Goal: Task Accomplishment & Management: Use online tool/utility

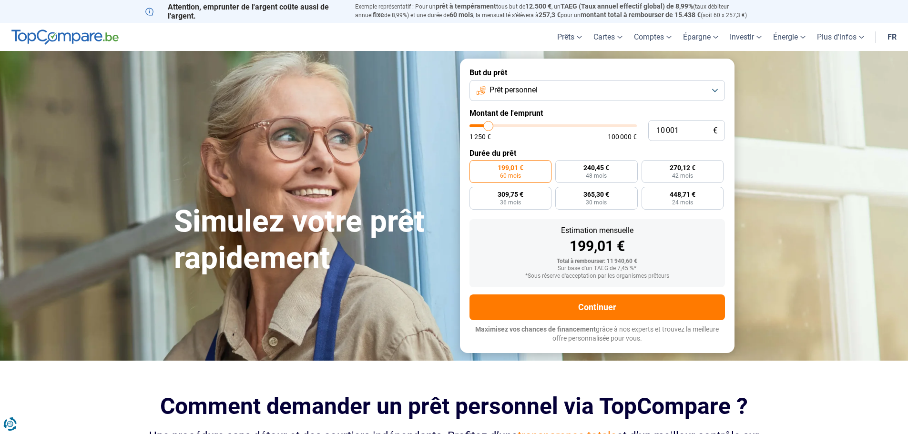
type input "9 750"
type input "9750"
type input "10 250"
type input "10250"
type input "10 500"
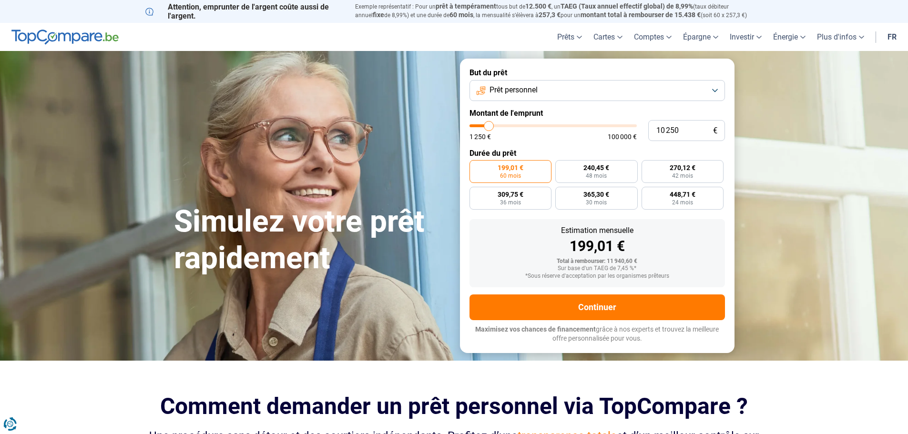
type input "10500"
type input "11 250"
type input "11250"
type input "11 500"
type input "11500"
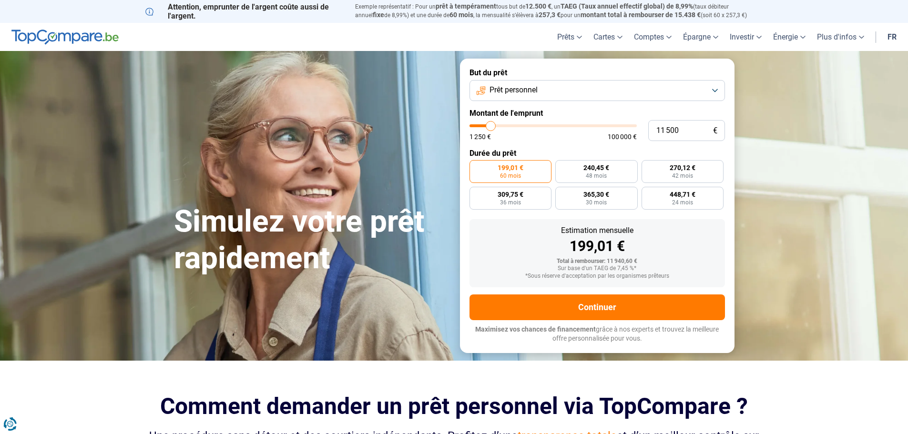
type input "11 750"
type input "11750"
type input "12 000"
type input "12000"
type input "12 500"
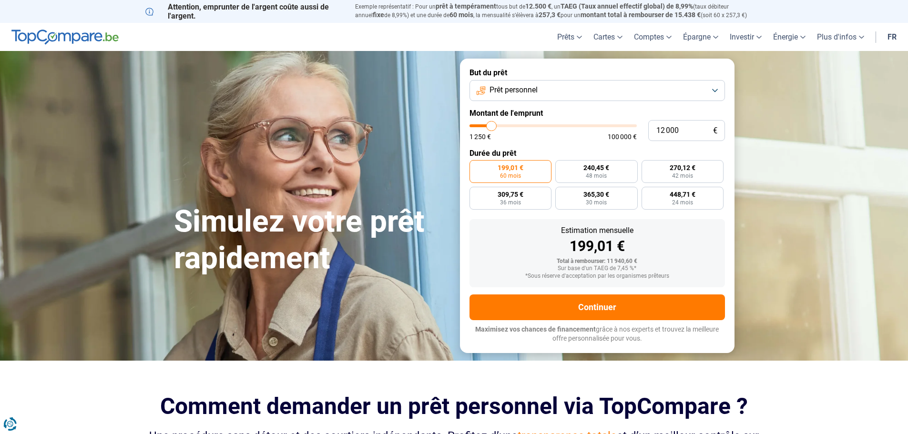
type input "12500"
type input "13 000"
type input "13000"
type input "13 500"
type input "13500"
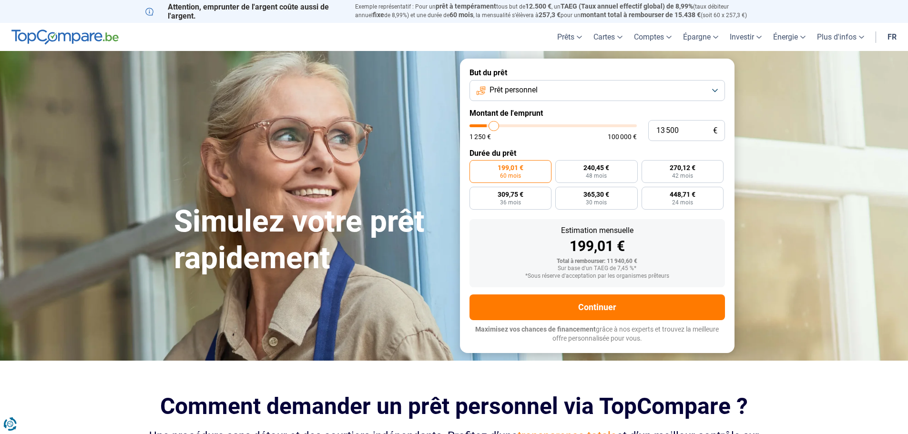
type input "14 250"
type input "14250"
type input "15 000"
type input "15000"
type input "16 250"
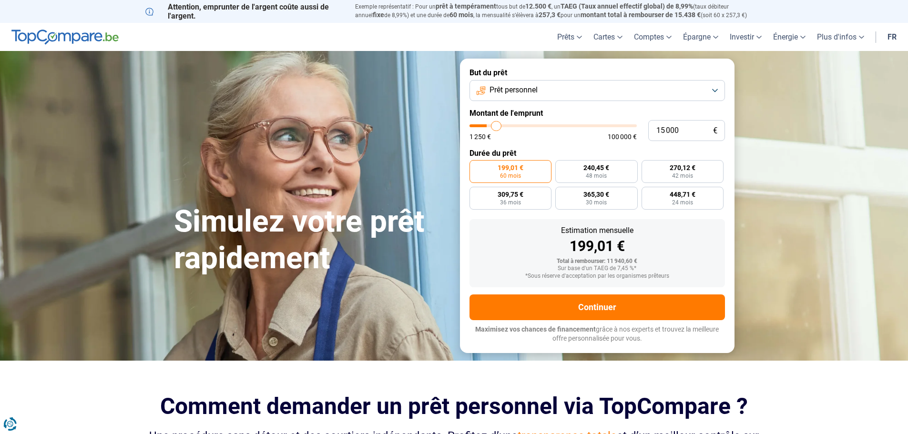
type input "16250"
type input "17 750"
type input "17750"
type input "19 250"
type input "19250"
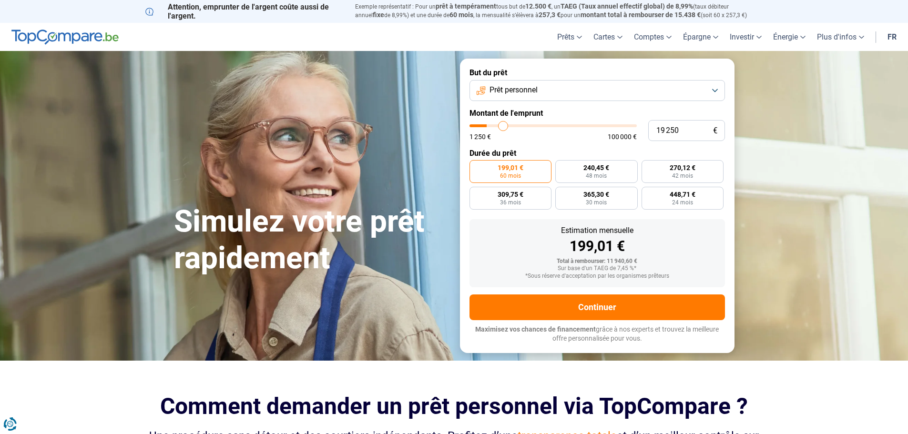
type input "20 250"
type input "20250"
type input "21 250"
type input "21250"
type input "22 250"
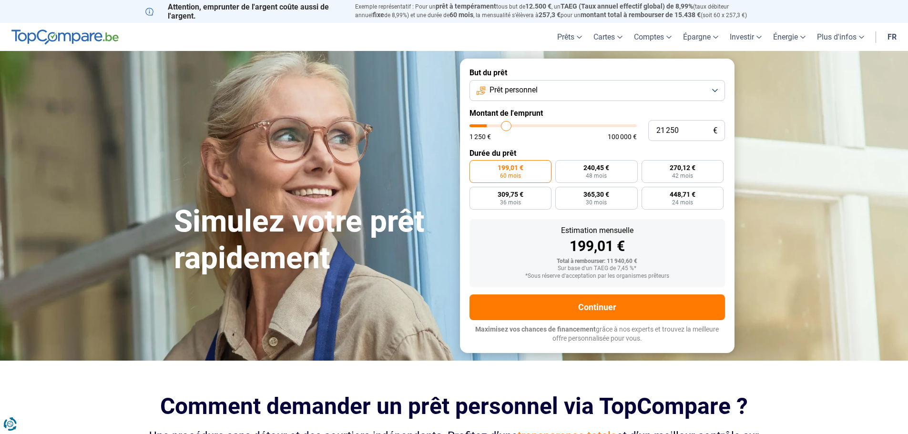
type input "22250"
type input "24 250"
type input "24250"
type input "25 750"
type input "25750"
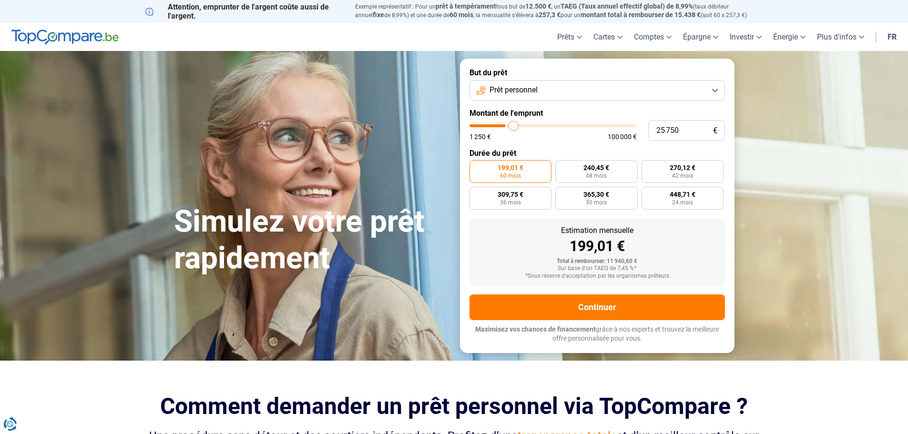
type input "27 250"
type input "27250"
type input "29 000"
type input "29000"
type input "29 250"
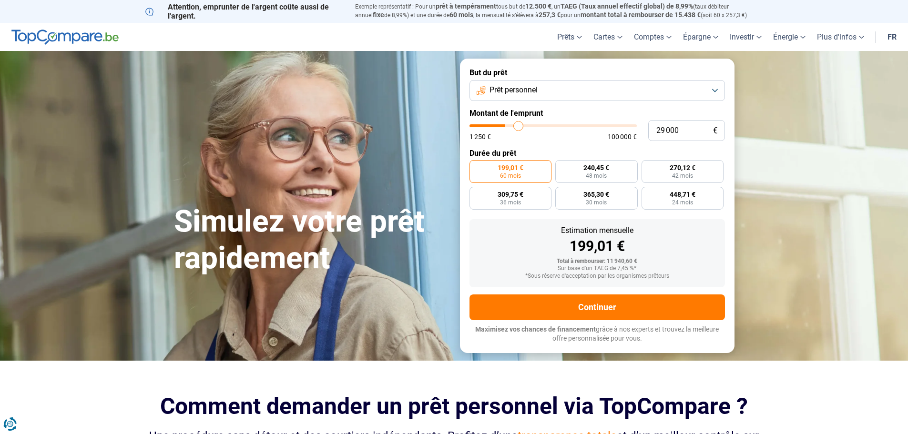
type input "29250"
type input "29 750"
type input "29750"
type input "31 000"
type input "31000"
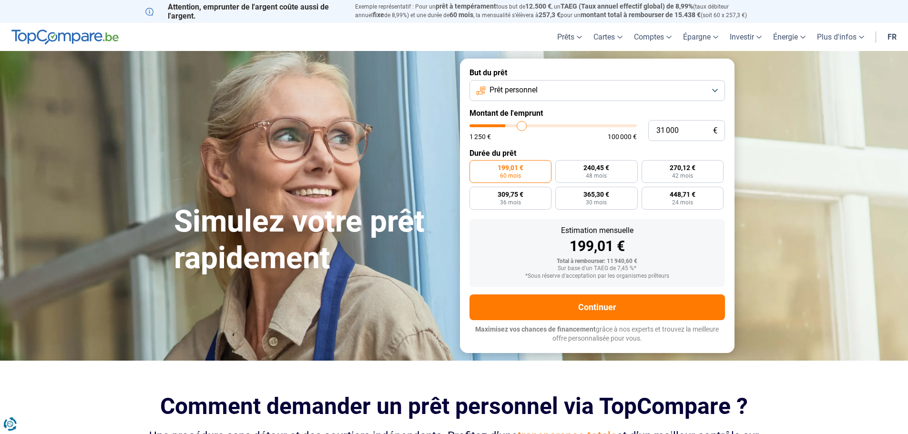
type input "32 750"
type input "32750"
type input "34 750"
type input "34750"
type input "35 500"
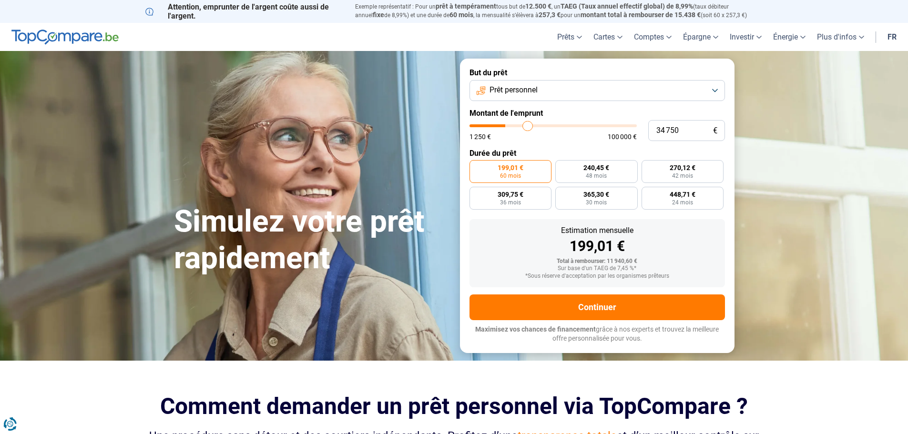
type input "35500"
type input "36 250"
type input "36250"
type input "36 500"
type input "36500"
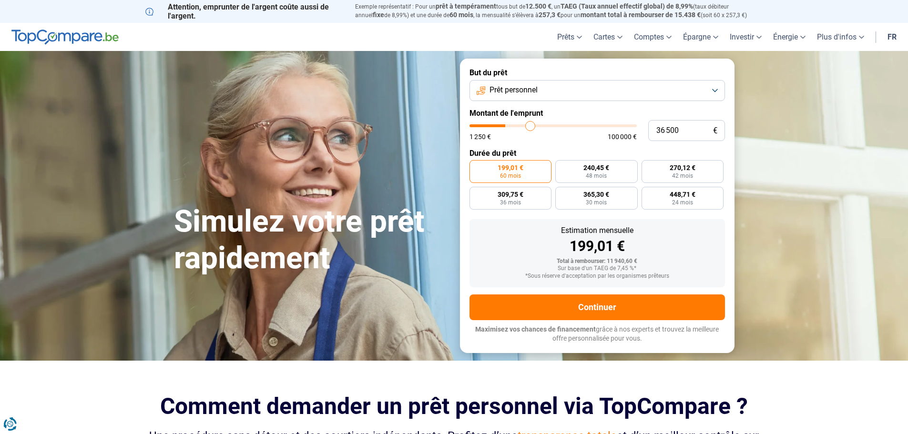
type input "37 250"
type input "37250"
type input "38 000"
type input "38000"
type input "38 250"
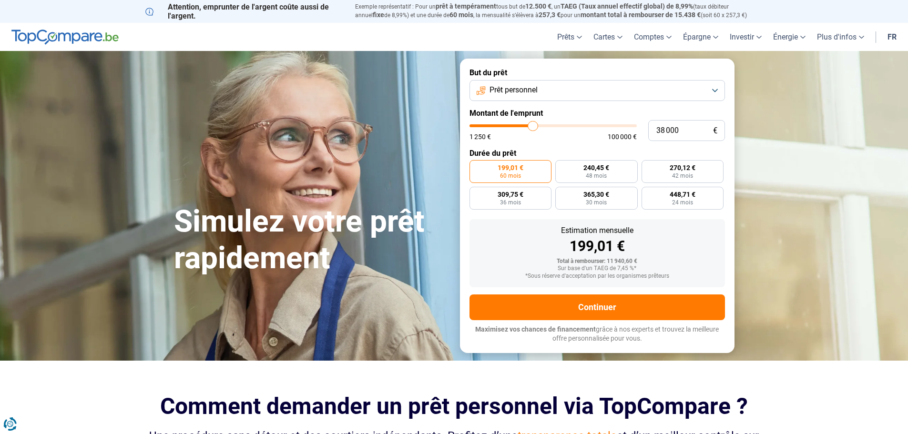
type input "38250"
type input "38 750"
type input "38750"
type input "39 250"
type input "39250"
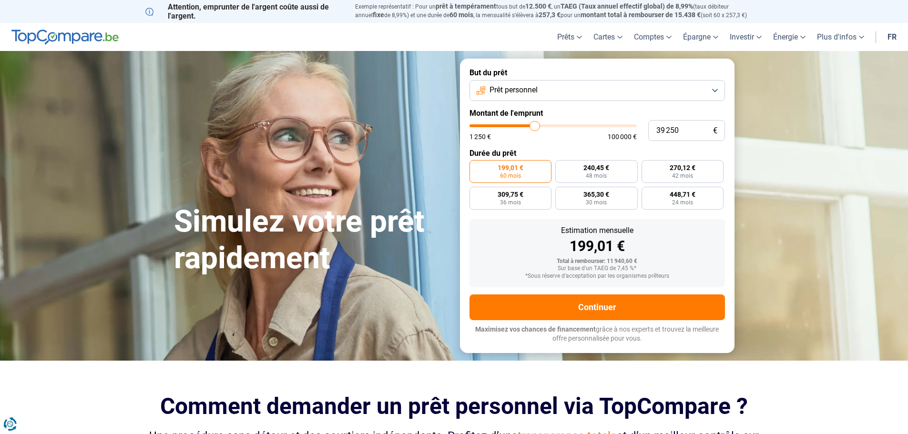
type input "40 000"
type input "40000"
type input "41 500"
type input "41500"
type input "45 000"
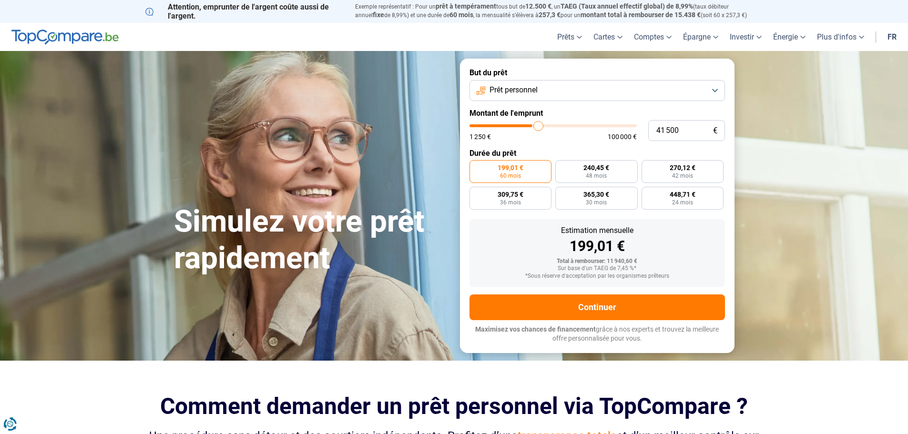
type input "45000"
type input "49 000"
type input "49000"
type input "53 500"
type input "53500"
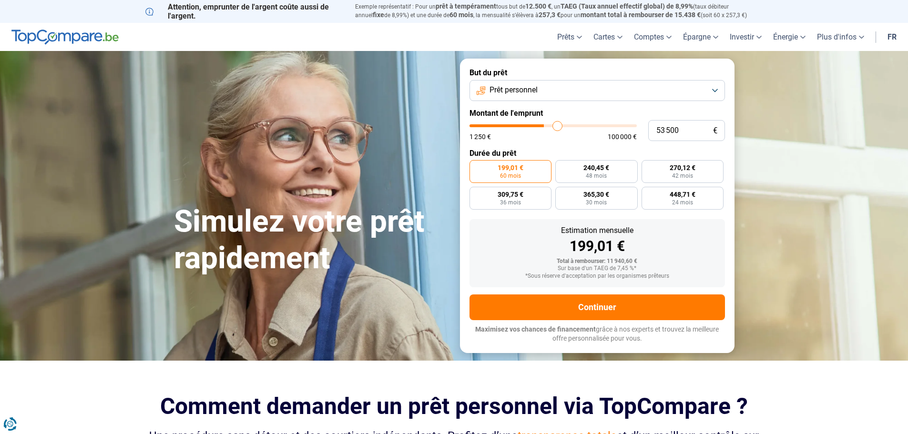
type input "57 000"
type input "57000"
type input "61 750"
type input "61750"
type input "66 000"
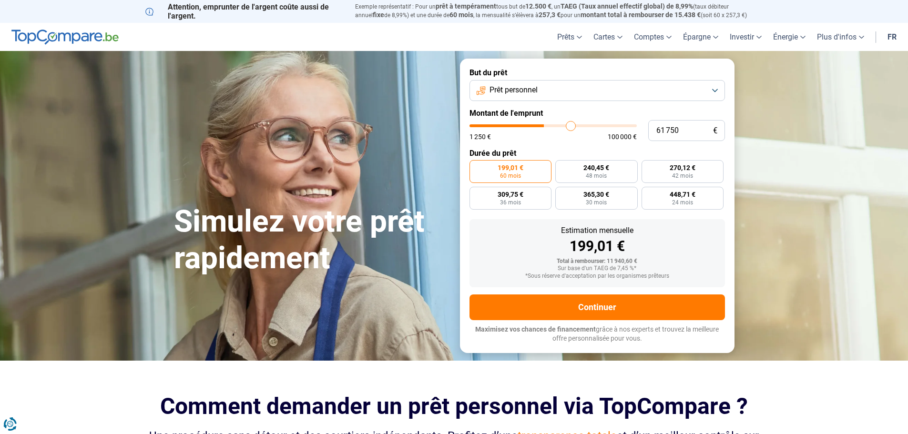
type input "66000"
type input "70 250"
type input "70250"
type input "74 000"
type input "74000"
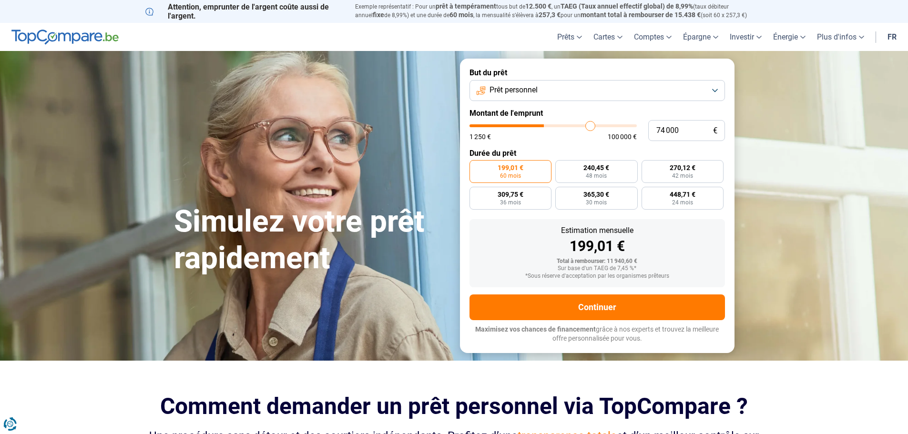
type input "78 500"
type input "78500"
type input "82 750"
type input "82750"
type input "86 000"
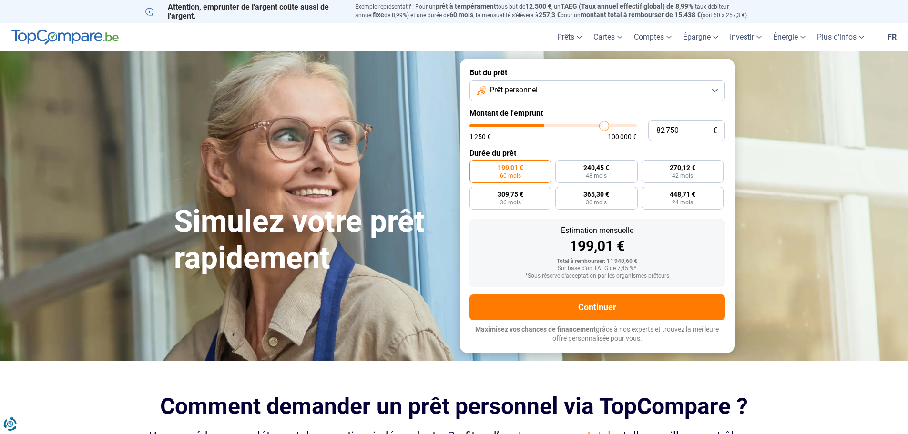
type input "86000"
type input "87 500"
type input "87500"
type input "88 750"
type input "88750"
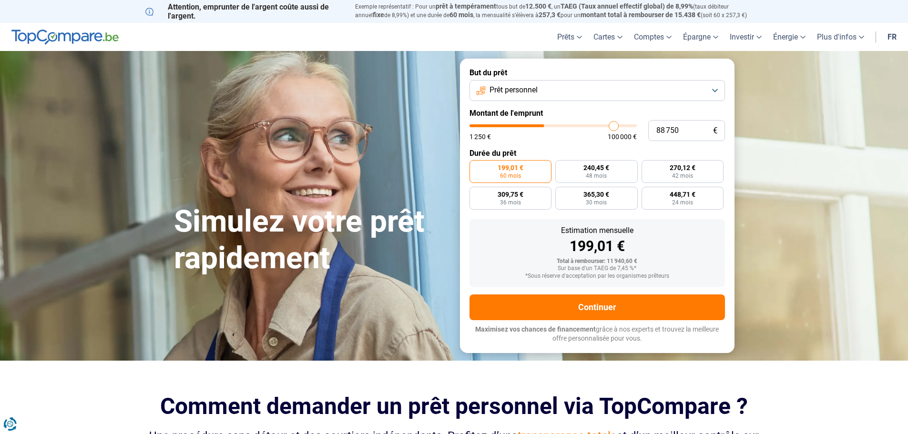
type input "89 750"
type input "89750"
type input "91 500"
type input "91500"
type input "93 250"
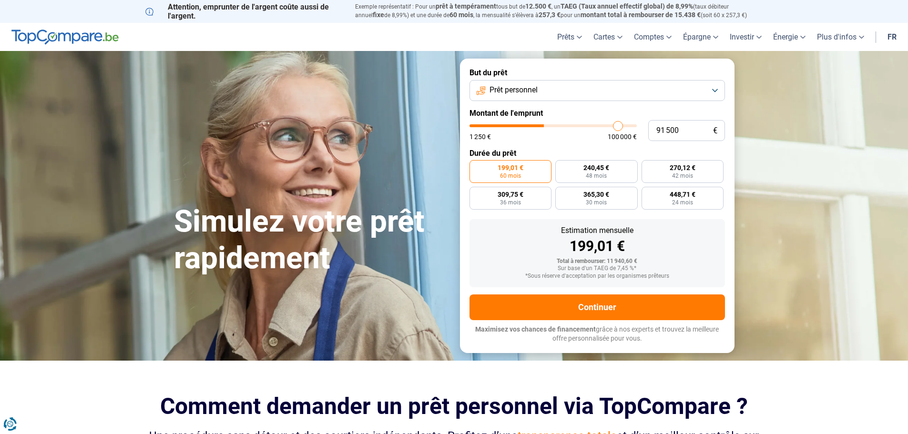
type input "93250"
type input "94 500"
type input "94500"
type input "95 750"
type input "95750"
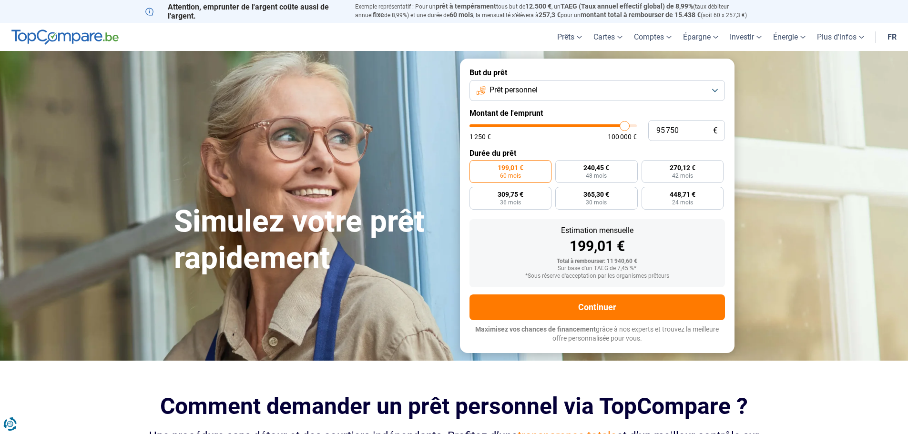
type input "96 500"
type input "96500"
type input "97 000"
type input "97000"
type input "97 250"
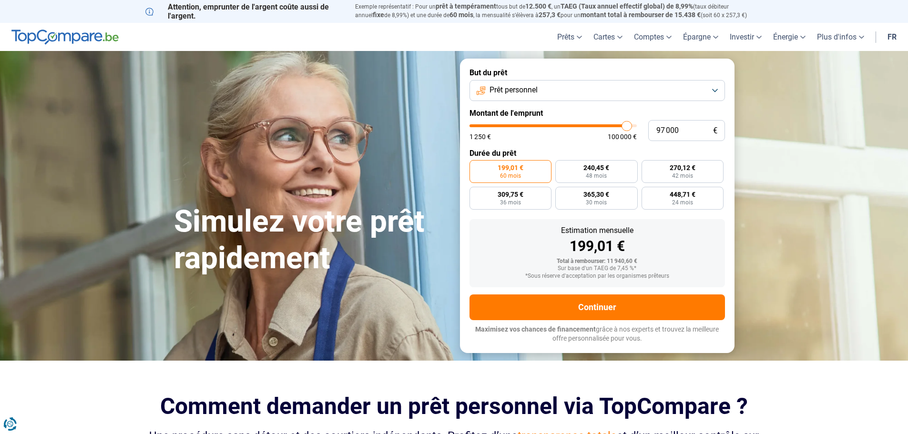
type input "97250"
type input "97 500"
type input "97500"
type input "97 750"
type input "97750"
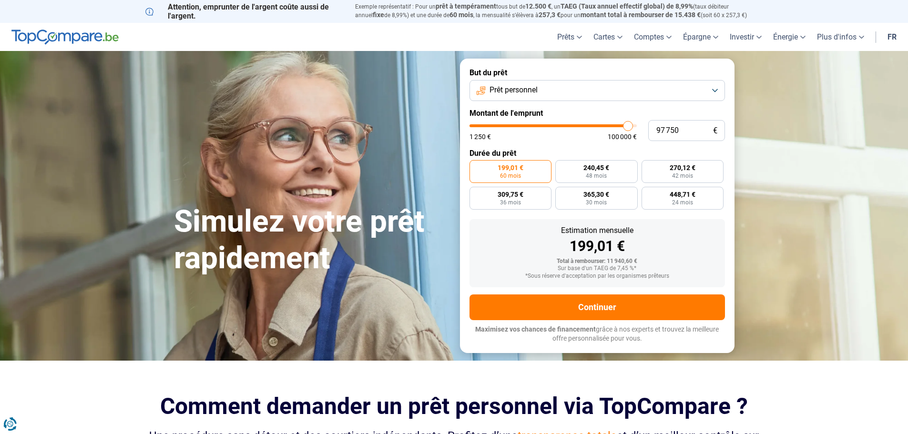
type input "98 500"
type input "98500"
type input "98 750"
type input "98750"
type input "99 000"
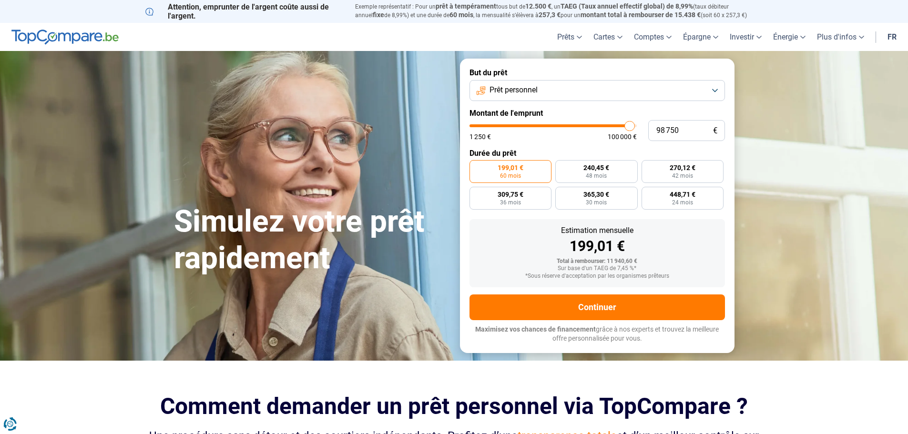
type input "99000"
type input "99 500"
type input "99500"
type input "100 000"
drag, startPoint x: 487, startPoint y: 129, endPoint x: 637, endPoint y: 144, distance: 150.9
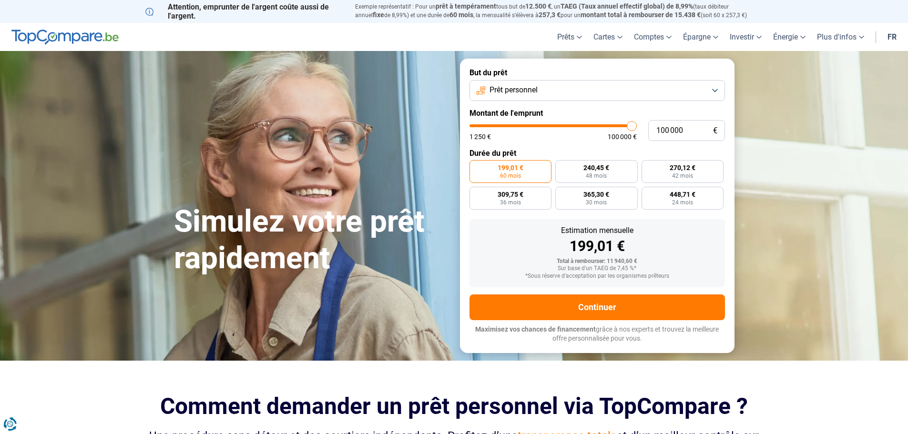
type input "100000"
click at [637, 127] on input "range" at bounding box center [552, 125] width 167 height 3
radio input "false"
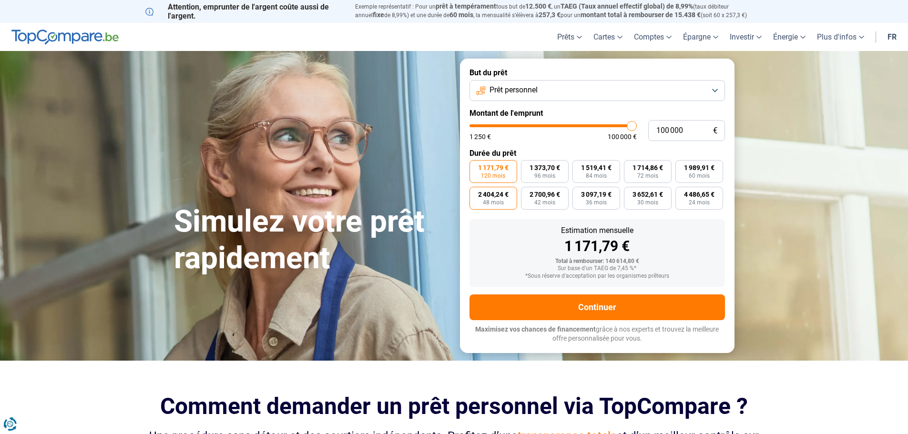
click at [498, 204] on span "48 mois" at bounding box center [493, 203] width 21 height 6
click at [476, 193] on input "2 404,24 € 48 mois" at bounding box center [472, 190] width 6 height 6
radio input "true"
